Goal: Information Seeking & Learning: Learn about a topic

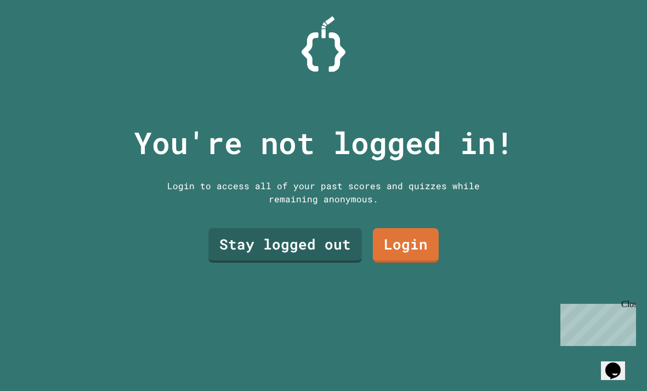
click at [332, 263] on link "Stay logged out" at bounding box center [285, 245] width 154 height 35
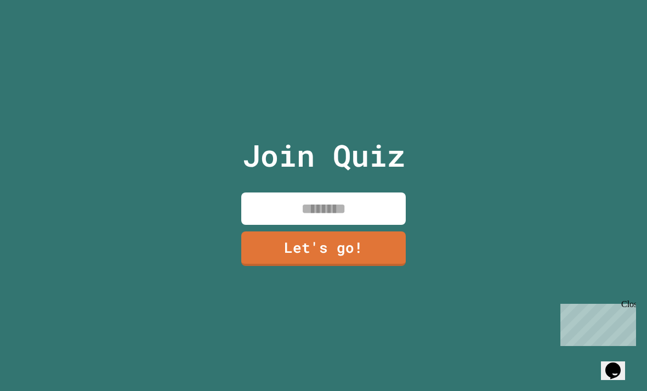
click at [353, 225] on input at bounding box center [323, 209] width 165 height 32
type input "******"
click at [327, 266] on link "Let's go!" at bounding box center [323, 248] width 165 height 35
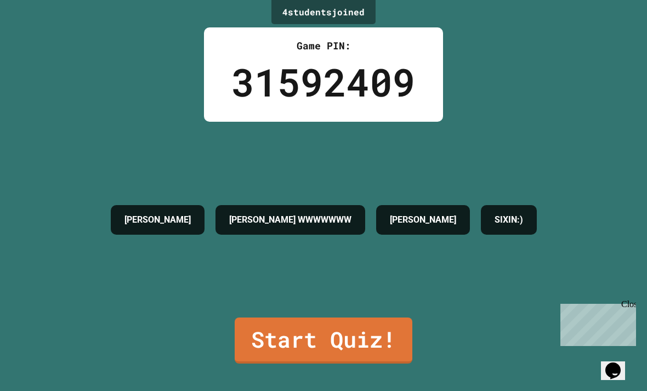
click at [355, 364] on link "Start Quiz!" at bounding box center [324, 341] width 178 height 46
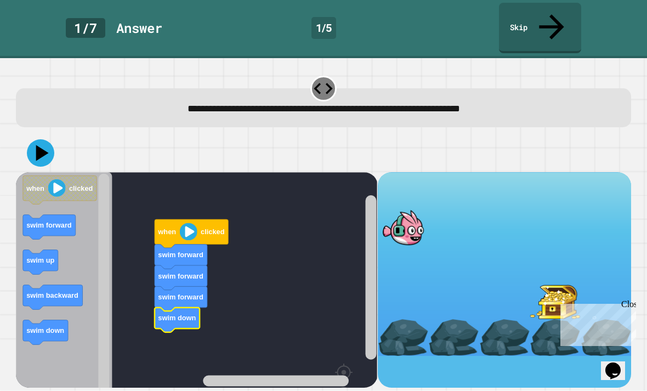
click at [47, 139] on icon at bounding box center [40, 152] width 27 height 27
click at [50, 139] on icon at bounding box center [40, 152] width 27 height 27
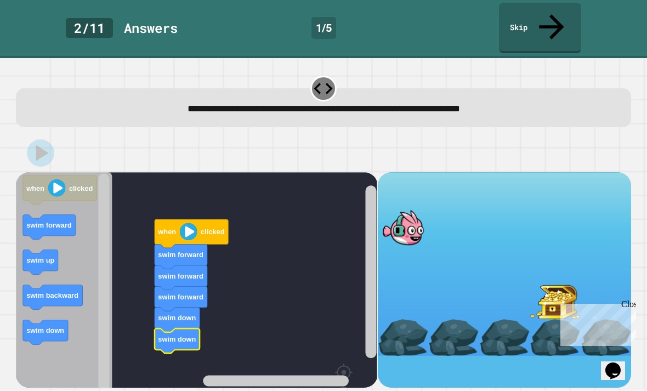
click at [176, 335] on text "swim down" at bounding box center [178, 339] width 38 height 8
click at [180, 244] on icon "Blockly Workspace" at bounding box center [181, 256] width 53 height 25
click at [201, 219] on icon "Blockly Workspace" at bounding box center [191, 233] width 73 height 29
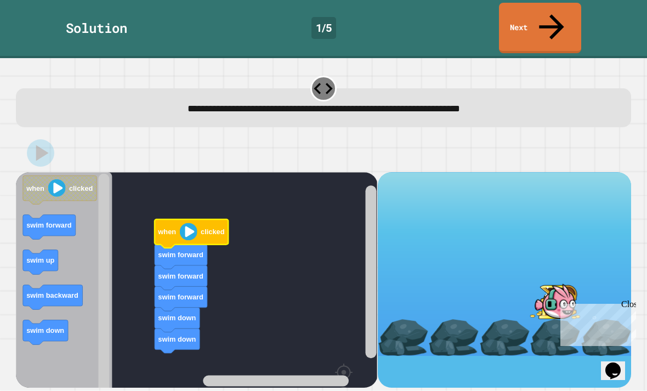
click at [542, 19] on link "Next" at bounding box center [540, 28] width 82 height 50
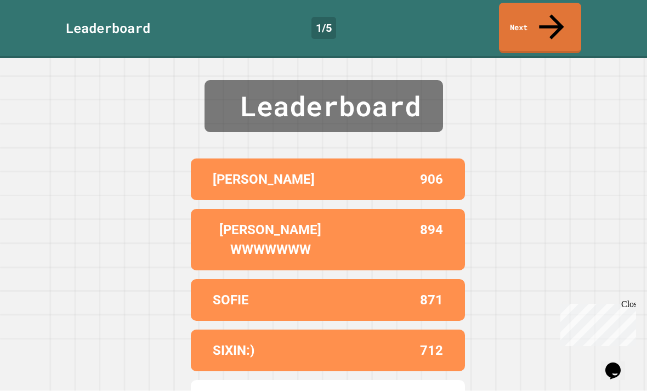
click at [569, 8] on link "Next" at bounding box center [540, 28] width 82 height 50
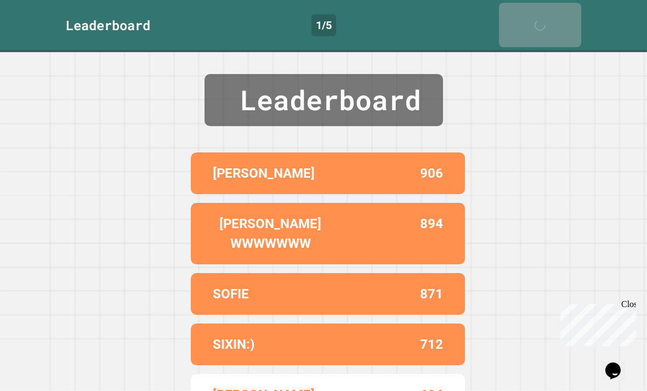
click at [554, 20] on icon at bounding box center [543, 31] width 22 height 22
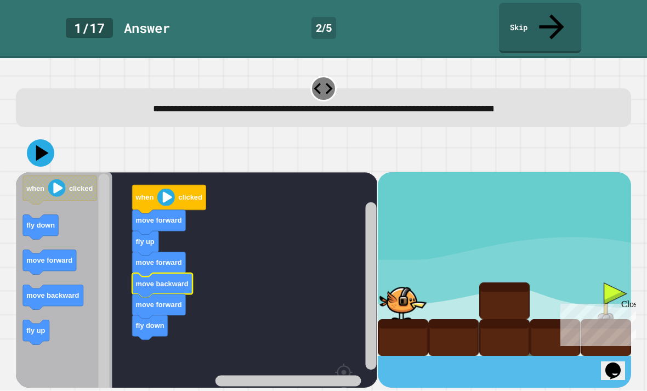
click at [41, 145] on icon at bounding box center [42, 153] width 13 height 16
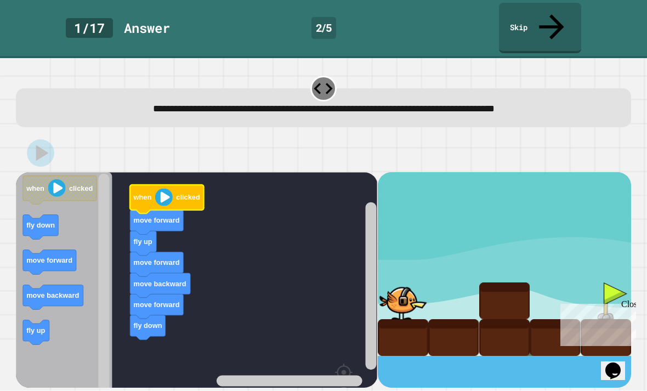
click at [177, 193] on text "clicked" at bounding box center [189, 197] width 24 height 8
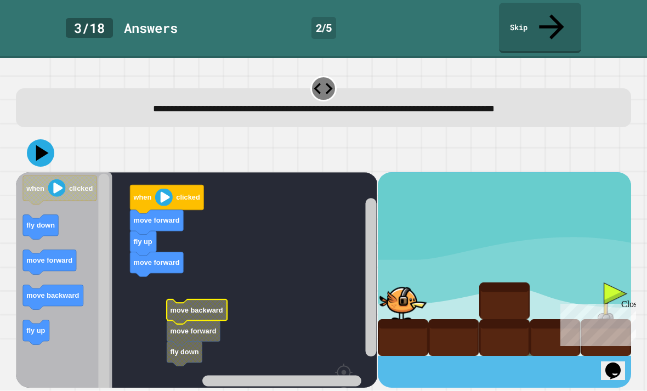
click at [206, 306] on text "move backward" at bounding box center [197, 310] width 53 height 8
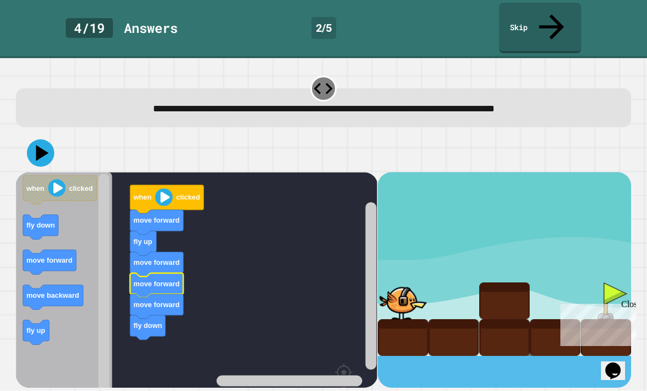
click at [169, 188] on image "Blockly Workspace" at bounding box center [164, 197] width 18 height 18
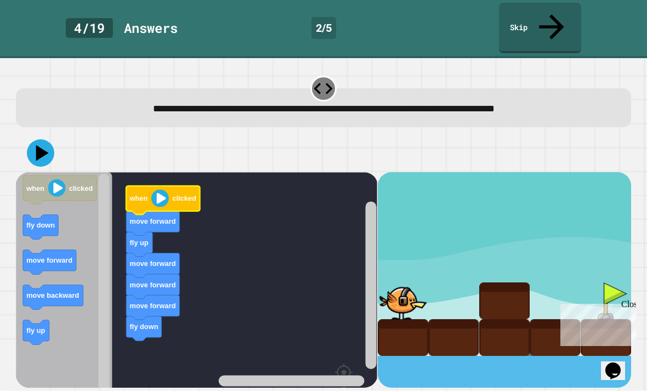
click at [49, 139] on icon at bounding box center [40, 152] width 27 height 27
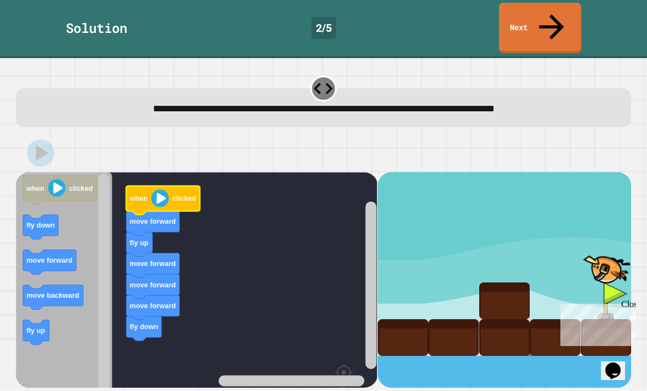
click at [559, 26] on link "Next" at bounding box center [540, 28] width 82 height 50
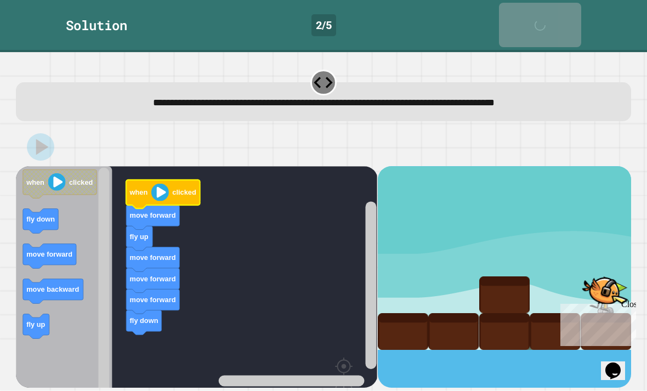
click at [559, 25] on link "Next" at bounding box center [540, 25] width 82 height 44
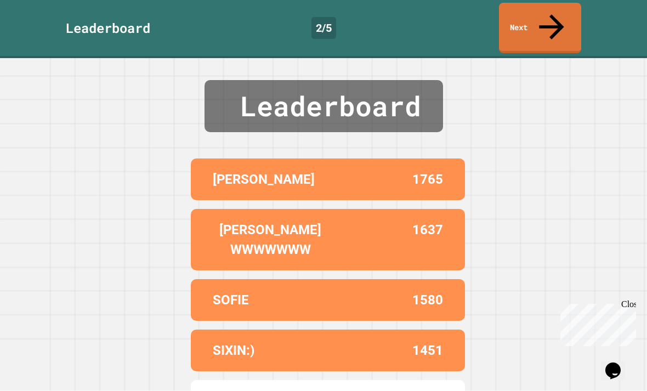
click at [550, 20] on link "Next" at bounding box center [540, 28] width 82 height 50
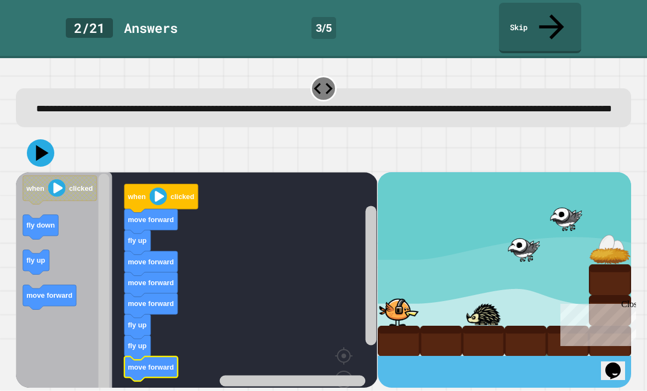
click at [36, 140] on icon at bounding box center [40, 152] width 27 height 27
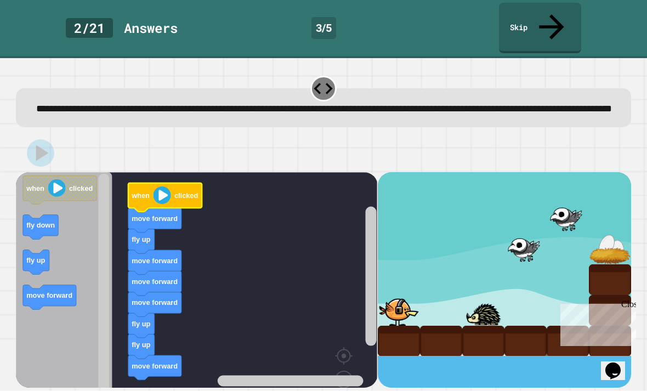
click at [150, 191] on text "when" at bounding box center [141, 195] width 19 height 8
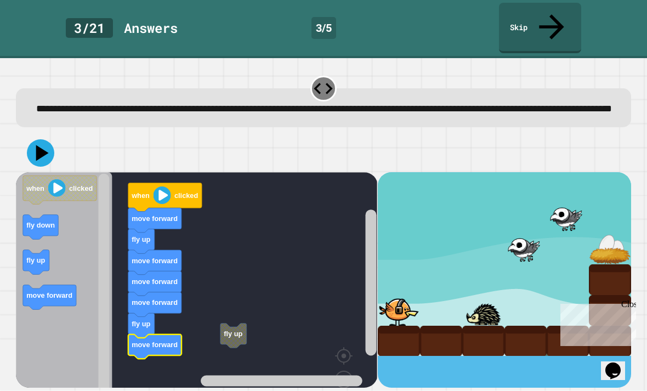
scroll to position [1, 0]
click at [36, 152] on icon at bounding box center [40, 152] width 27 height 27
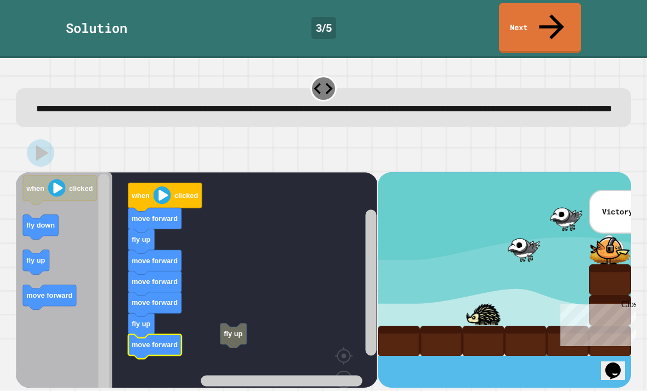
click at [545, 25] on link "Next" at bounding box center [540, 28] width 82 height 50
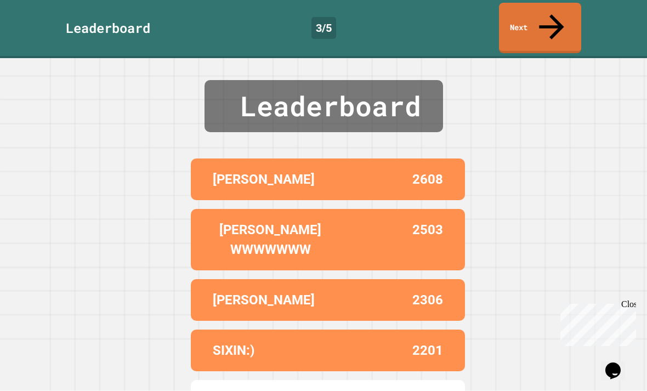
click at [552, 22] on link "Next" at bounding box center [540, 28] width 82 height 50
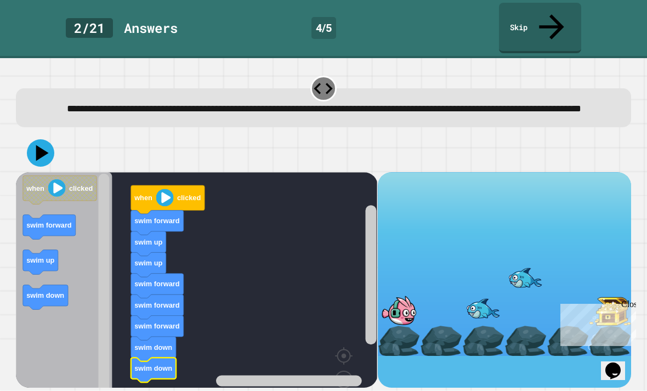
click at [44, 150] on icon at bounding box center [40, 152] width 27 height 27
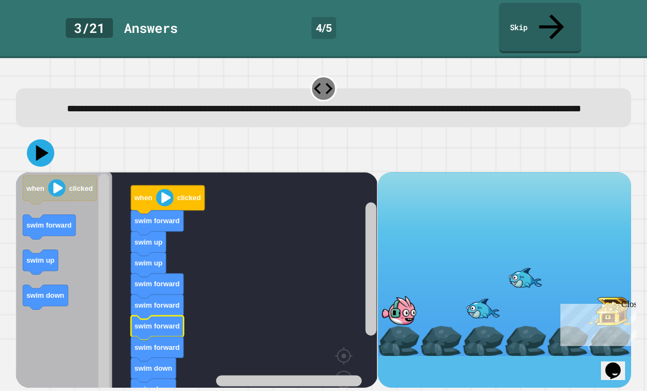
scroll to position [0, 0]
click at [49, 151] on icon at bounding box center [40, 152] width 27 height 27
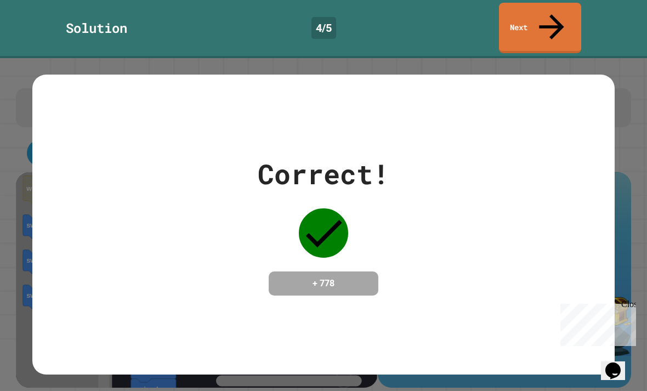
click at [550, 16] on icon at bounding box center [551, 26] width 37 height 37
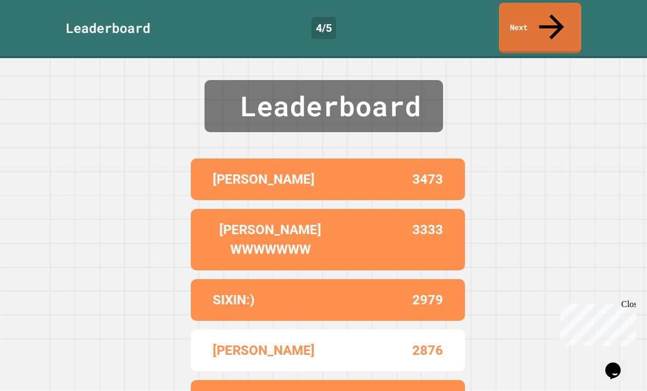
click at [553, 1] on div "Leaderboard 4 / 5 Next" at bounding box center [323, 29] width 647 height 58
click at [552, 1] on div "Leaderboard 4 / 5 Next" at bounding box center [323, 29] width 647 height 58
click at [540, 19] on link "Next" at bounding box center [540, 28] width 82 height 50
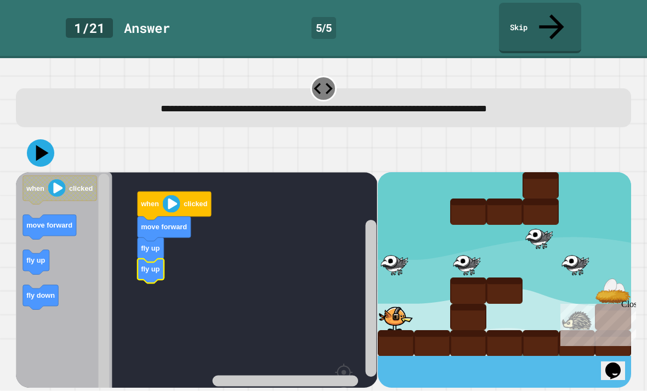
click at [393, 134] on div at bounding box center [323, 153] width 615 height 38
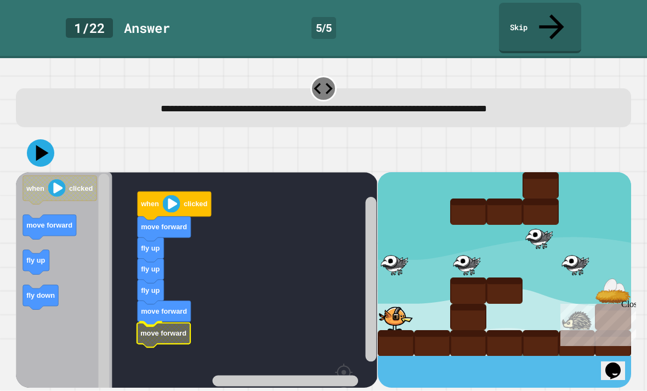
click at [179, 323] on icon "Blockly Workspace" at bounding box center [163, 335] width 53 height 25
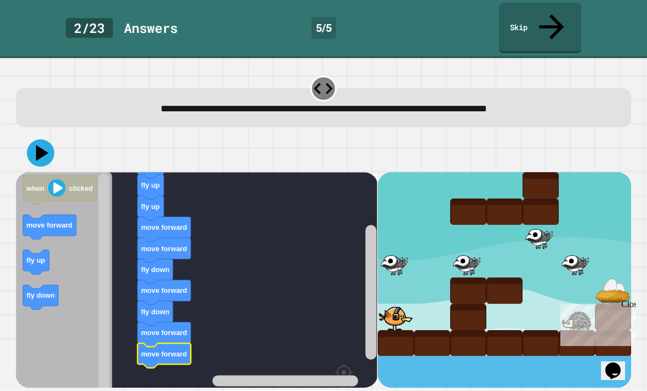
click at [43, 139] on icon at bounding box center [40, 152] width 27 height 27
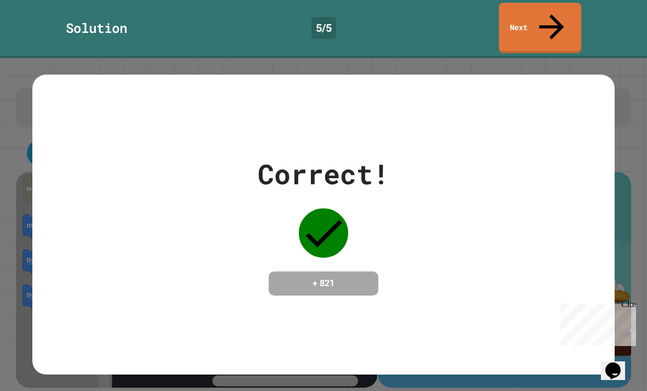
click at [534, 20] on link "Next" at bounding box center [540, 28] width 82 height 50
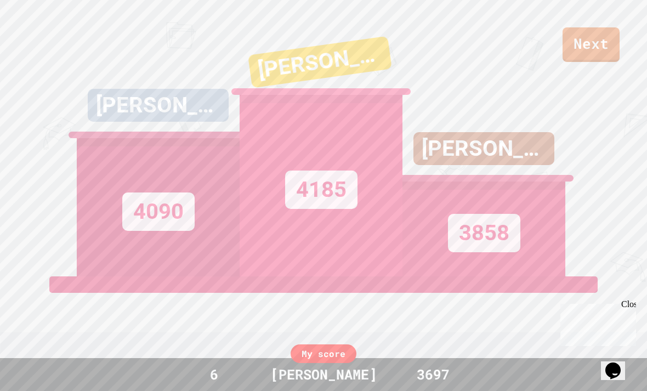
click at [600, 60] on link "Next" at bounding box center [591, 44] width 57 height 35
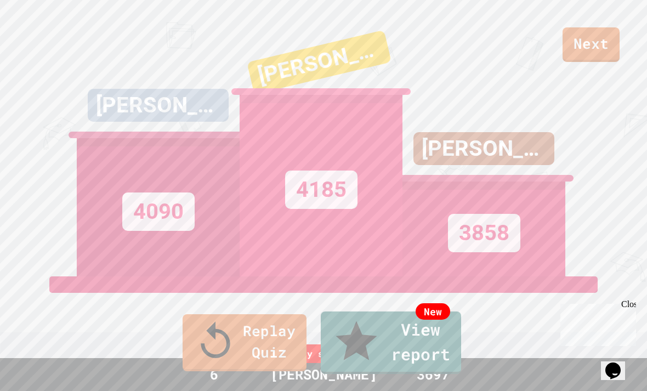
click at [279, 355] on link "Replay Quiz" at bounding box center [245, 342] width 124 height 57
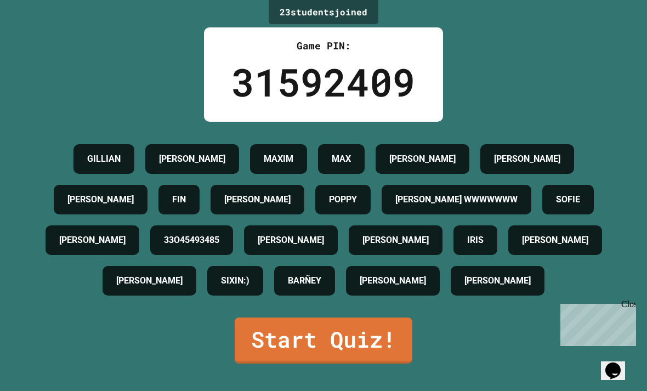
click at [394, 364] on link "Start Quiz!" at bounding box center [324, 341] width 178 height 46
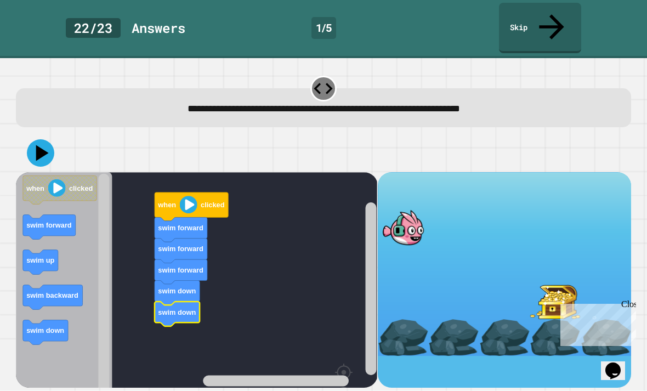
click at [32, 139] on icon at bounding box center [40, 152] width 27 height 27
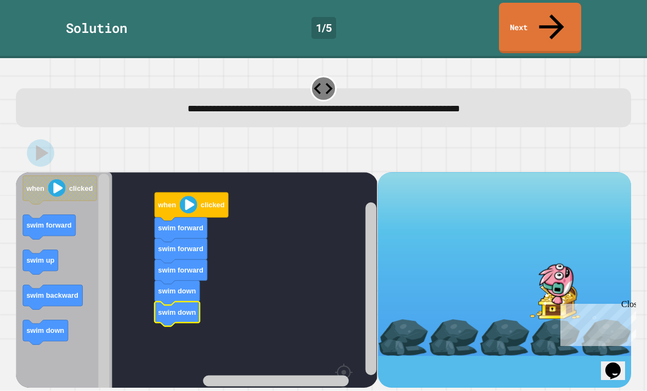
click at [529, 17] on link "Next" at bounding box center [540, 28] width 82 height 50
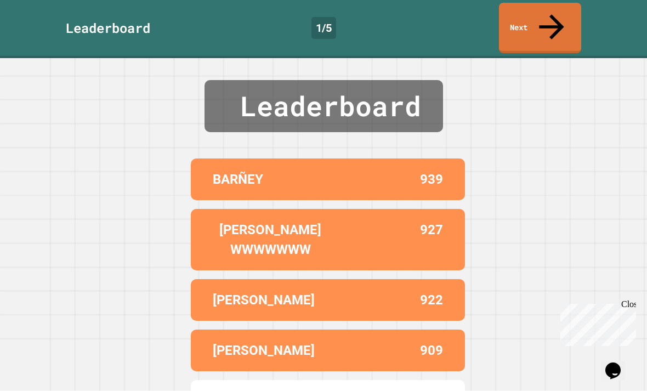
click at [548, 21] on link "Next" at bounding box center [540, 28] width 82 height 50
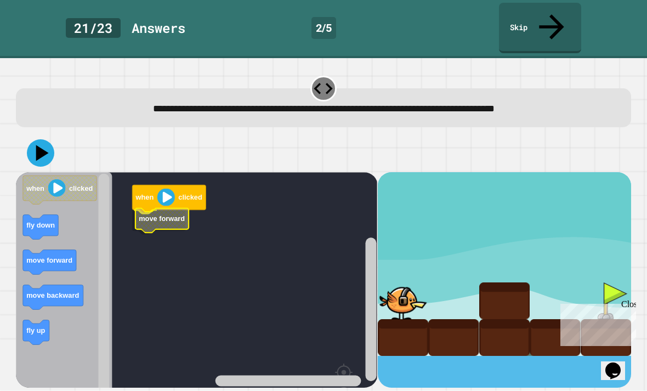
click at [169, 208] on icon "Blockly Workspace" at bounding box center [161, 220] width 53 height 25
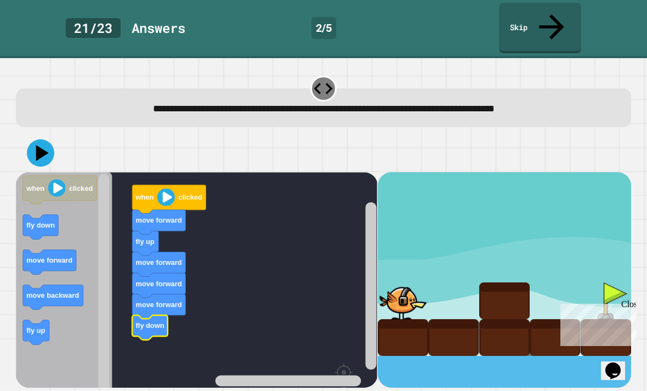
click at [49, 139] on icon at bounding box center [40, 152] width 27 height 27
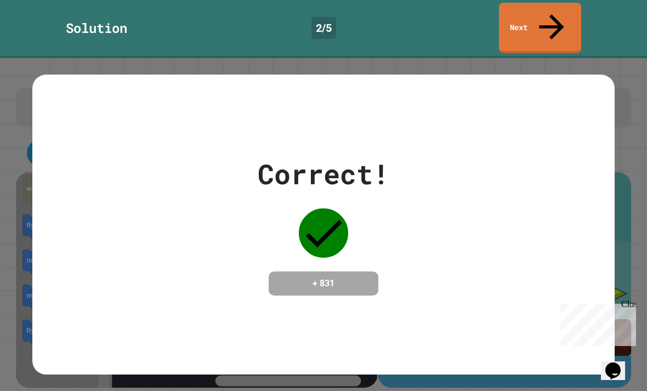
click at [524, 16] on link "Next" at bounding box center [540, 28] width 82 height 50
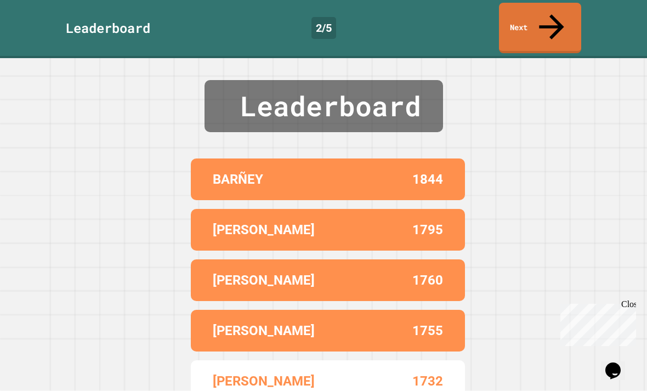
click at [18, 350] on div "Leaderboard [PERSON_NAME] 1844 [PERSON_NAME] 1795 [PERSON_NAME] 1760 [PERSON_NA…" at bounding box center [323, 224] width 647 height 333
click at [527, 9] on link "Next" at bounding box center [540, 28] width 82 height 50
